Goal: Task Accomplishment & Management: Use online tool/utility

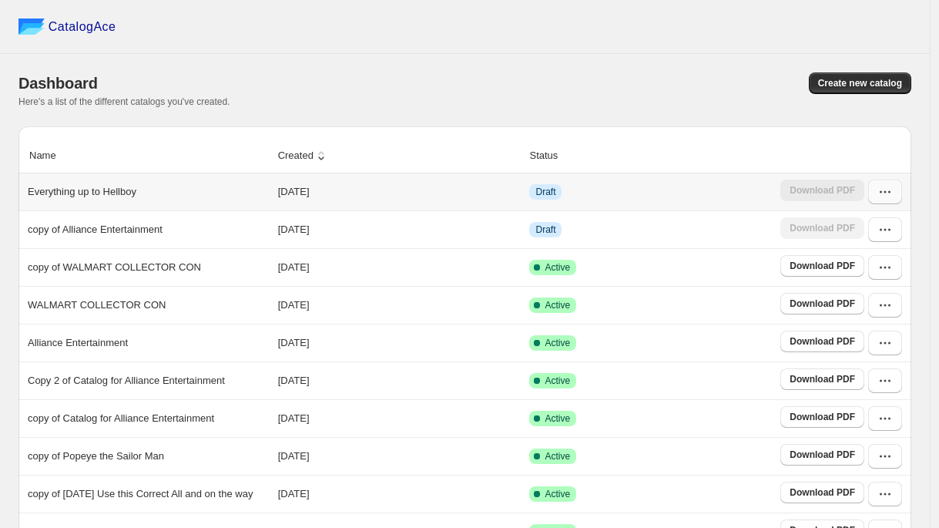
click at [890, 200] on button "button" at bounding box center [885, 191] width 34 height 25
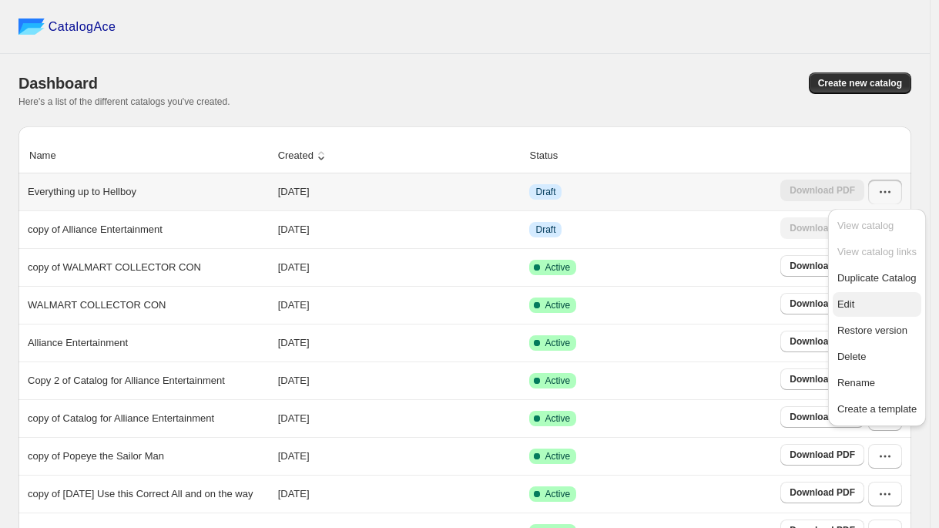
click at [857, 299] on span "Edit" at bounding box center [876, 304] width 79 height 15
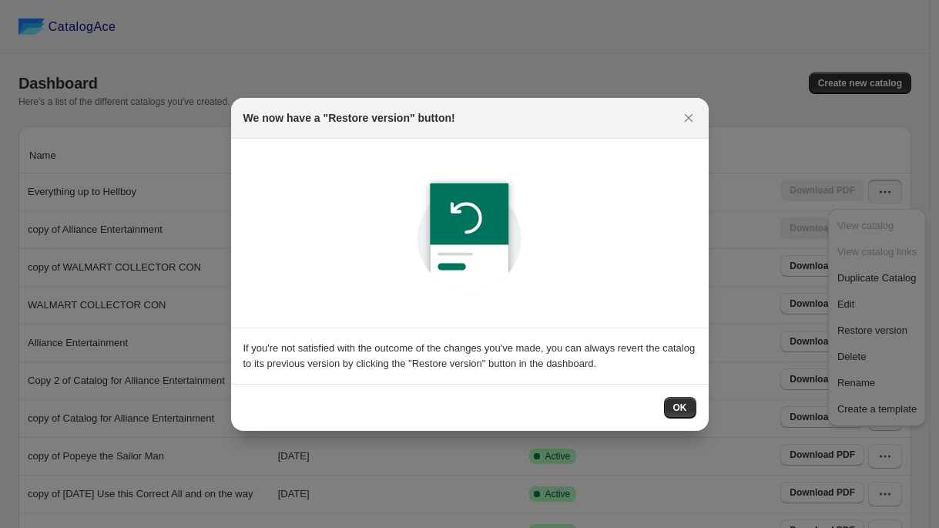
click at [676, 404] on span "OK" at bounding box center [680, 407] width 14 height 12
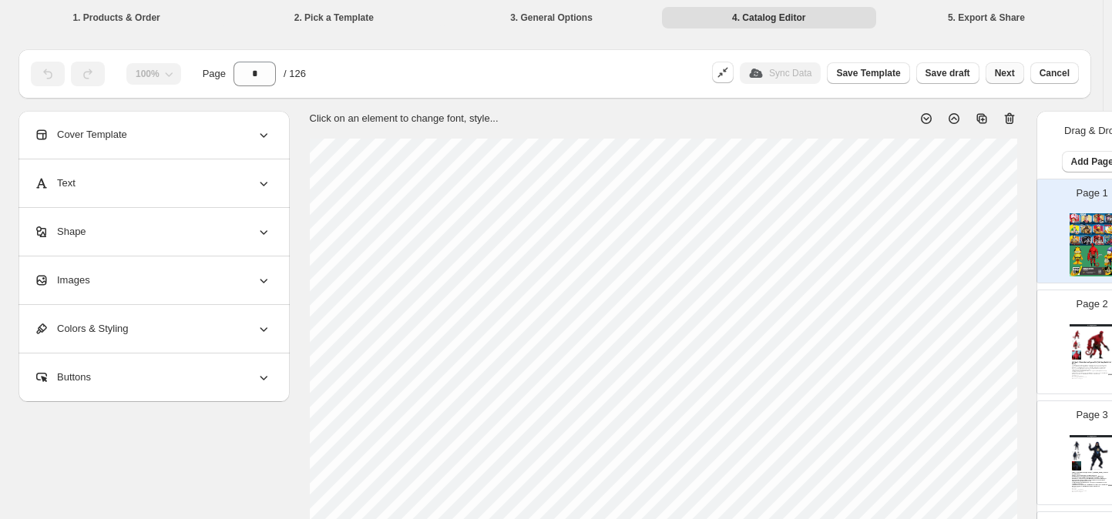
click at [947, 69] on span "Next" at bounding box center [1004, 73] width 20 height 12
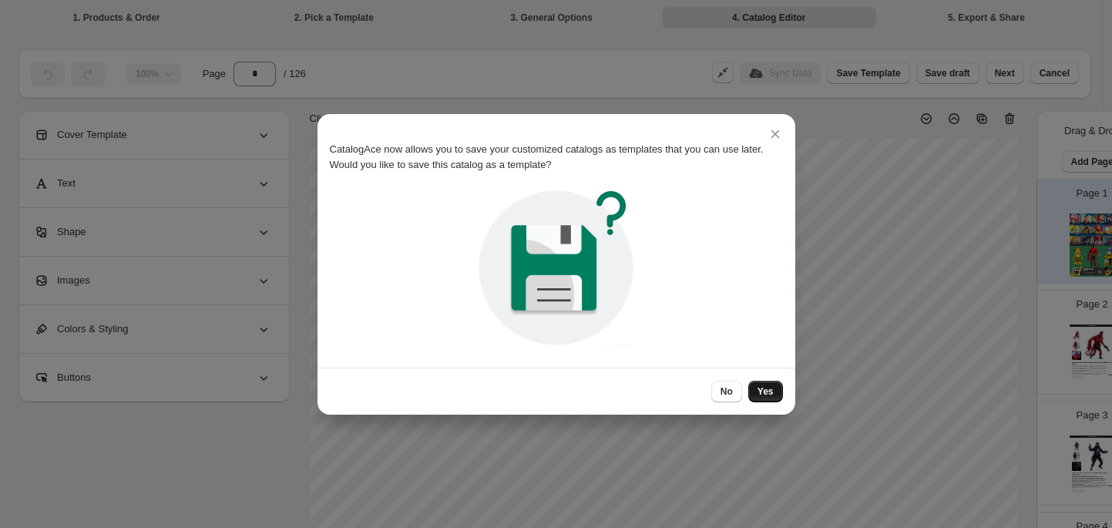
click at [759, 391] on span "Yes" at bounding box center [765, 391] width 16 height 12
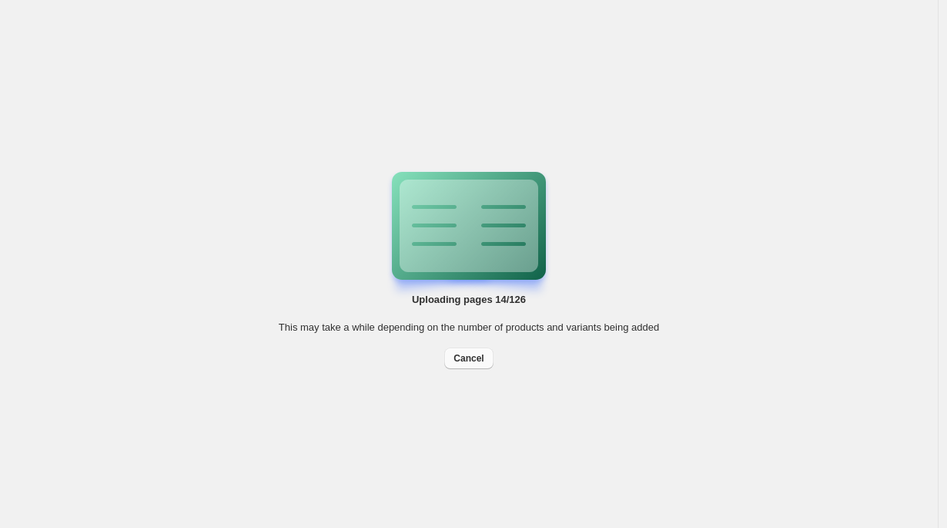
click at [474, 354] on span "Cancel" at bounding box center [469, 358] width 30 height 12
